Goal: Information Seeking & Learning: Learn about a topic

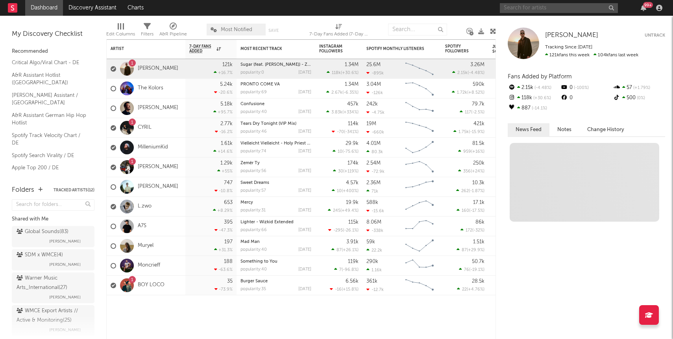
click at [563, 10] on input "text" at bounding box center [559, 8] width 118 height 10
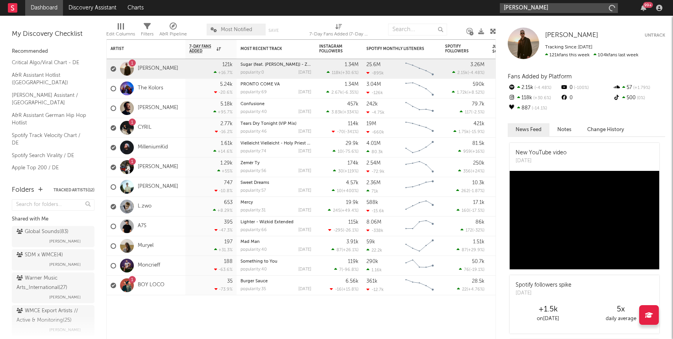
type input "[PERSON_NAME]"
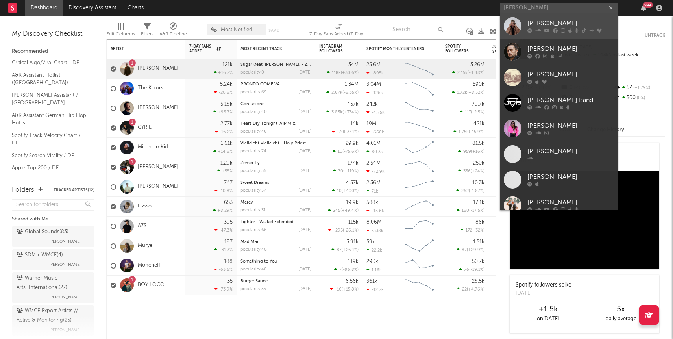
click at [518, 26] on div at bounding box center [513, 26] width 18 height 18
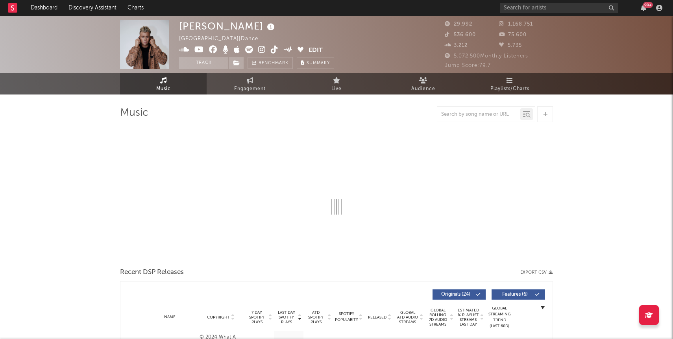
select select "6m"
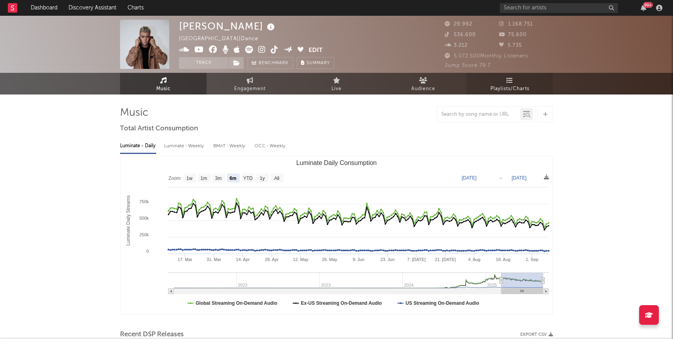
click at [503, 82] on link "Playlists/Charts" at bounding box center [509, 84] width 87 height 22
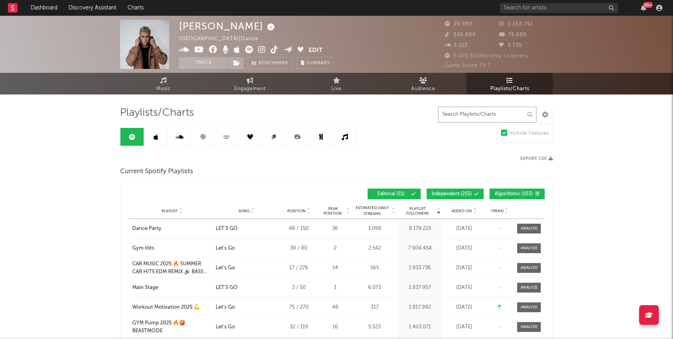
click at [461, 110] on input "text" at bounding box center [487, 115] width 98 height 16
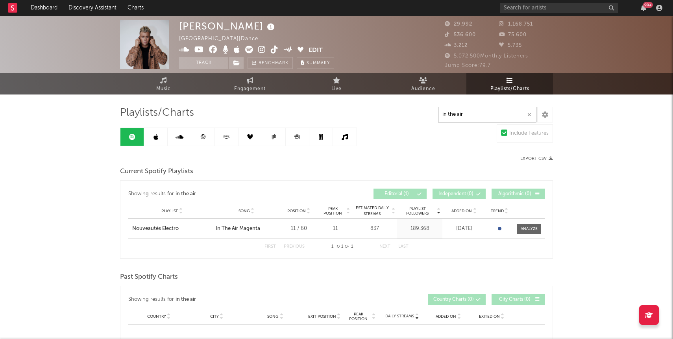
type input "in the air"
click at [153, 140] on icon at bounding box center [155, 137] width 5 height 6
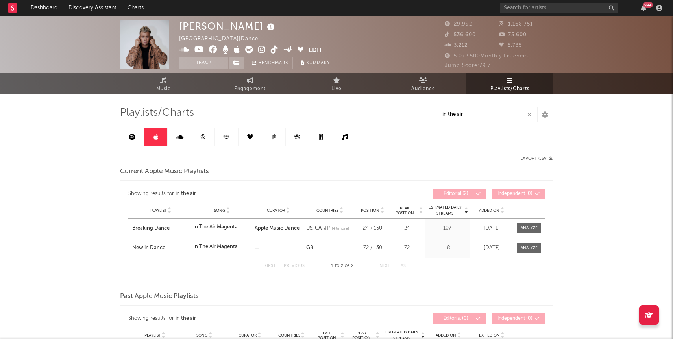
click at [177, 135] on icon at bounding box center [180, 137] width 8 height 6
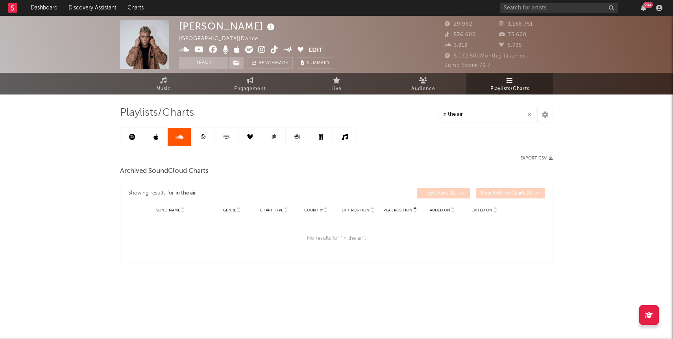
click at [198, 135] on link at bounding box center [203, 137] width 24 height 18
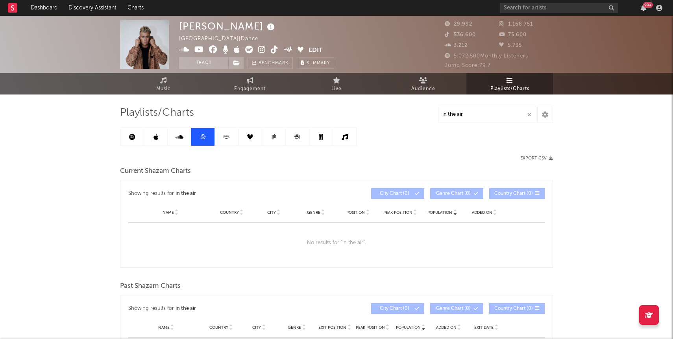
click at [229, 140] on link at bounding box center [227, 137] width 24 height 18
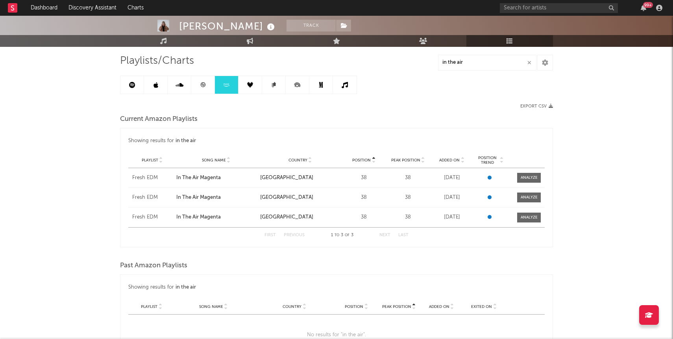
scroll to position [40, 0]
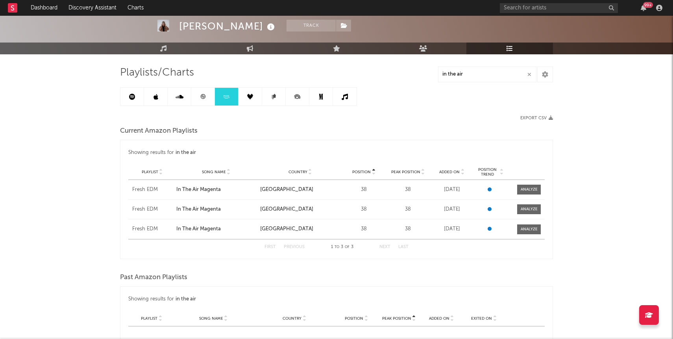
click at [252, 101] on link at bounding box center [250, 97] width 24 height 18
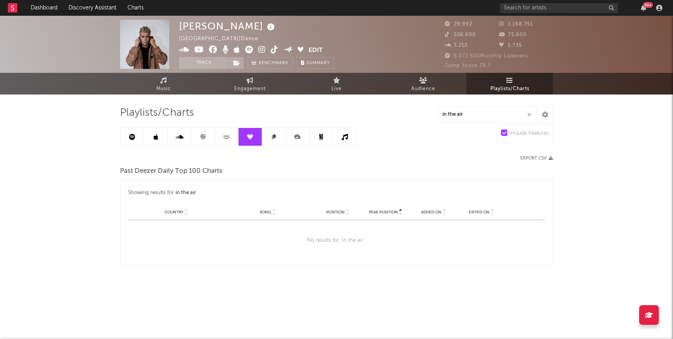
click at [269, 140] on link at bounding box center [274, 137] width 24 height 18
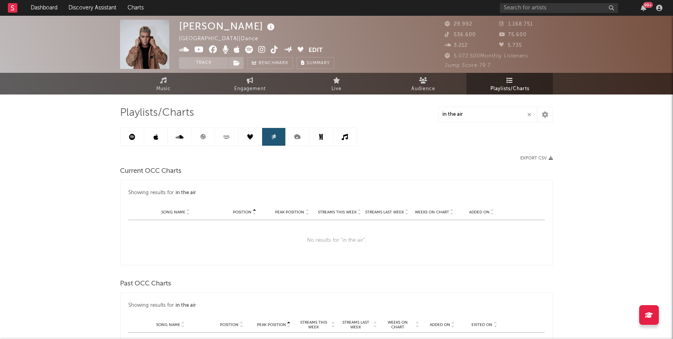
click at [296, 141] on icon at bounding box center [297, 137] width 18 height 18
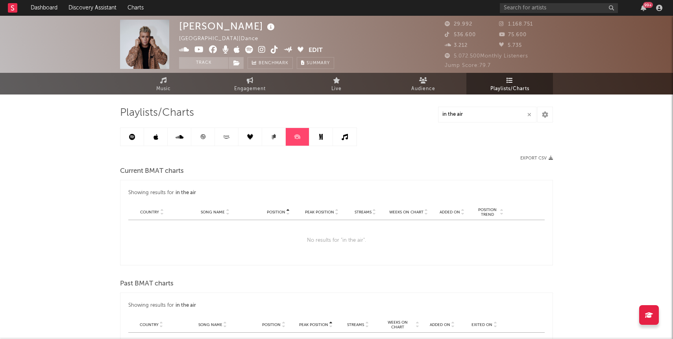
click at [321, 139] on icon at bounding box center [321, 137] width 4 height 6
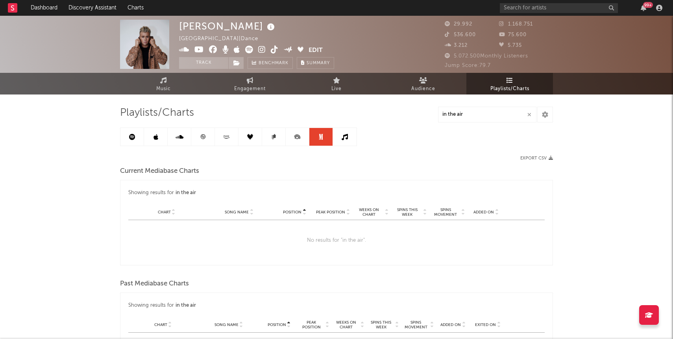
click at [341, 138] on link at bounding box center [345, 137] width 24 height 18
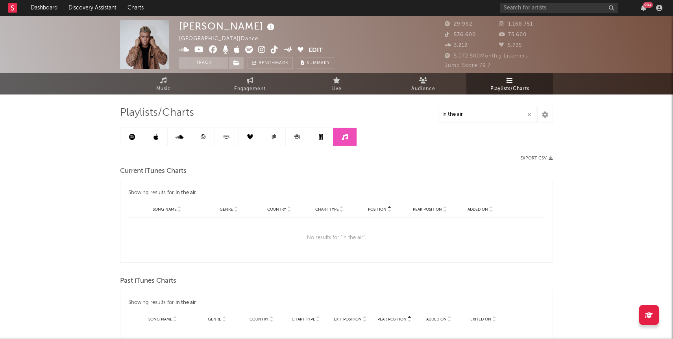
click at [127, 136] on link at bounding box center [132, 137] width 24 height 18
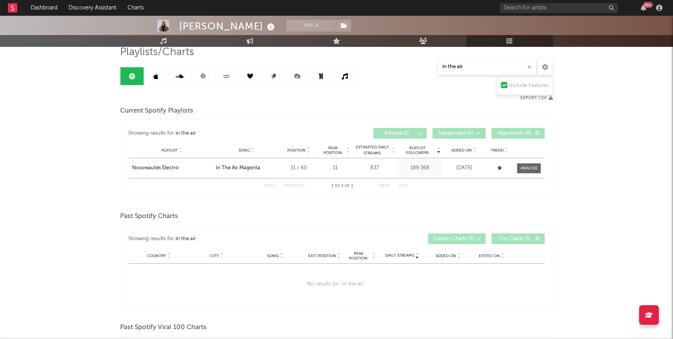
scroll to position [61, 0]
